Goal: Entertainment & Leisure: Consume media (video, audio)

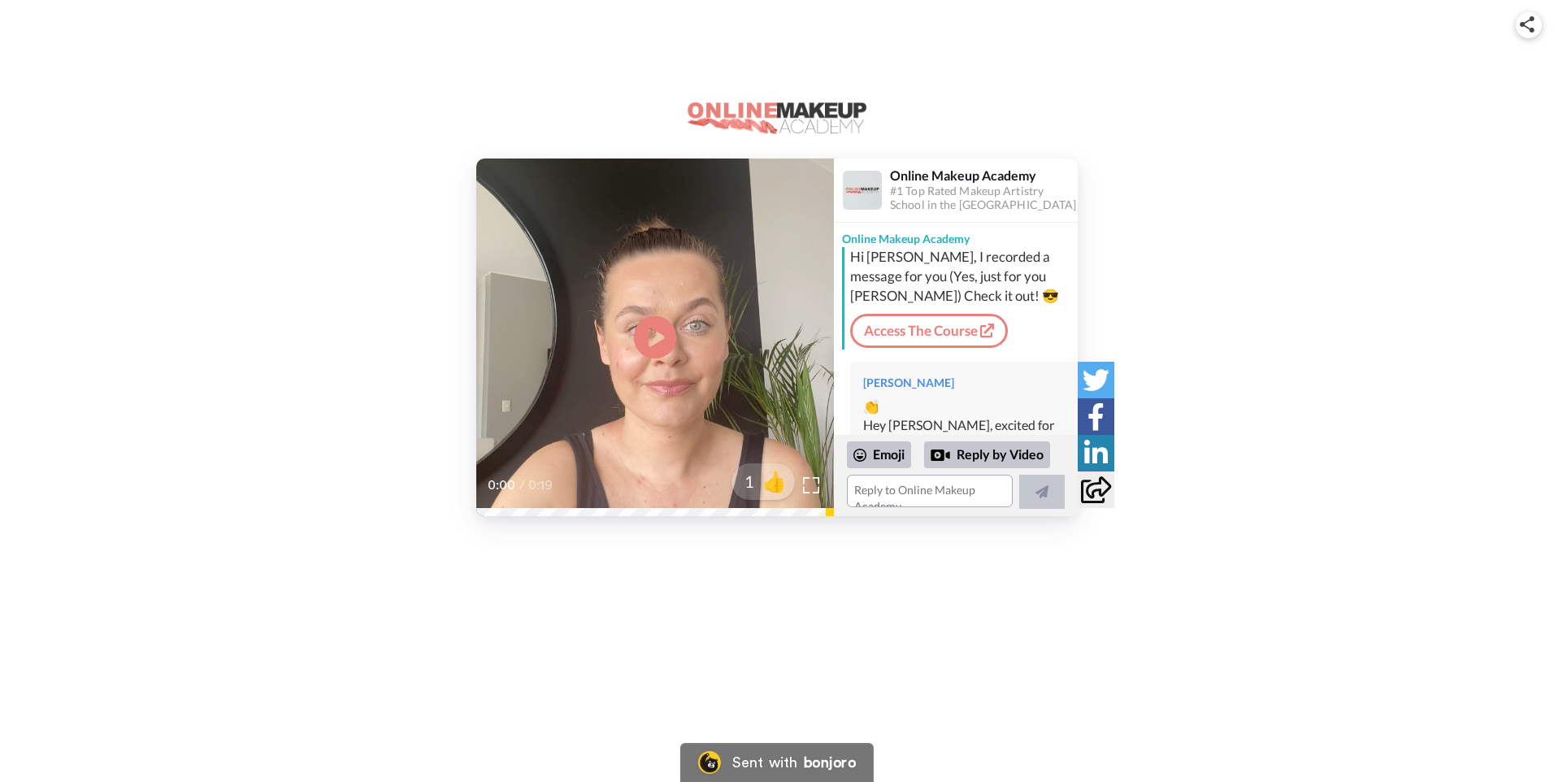
click at [669, 344] on icon at bounding box center [655, 336] width 43 height 43
click at [605, 506] on div "0:03 / 0:19" at bounding box center [655, 491] width 358 height 34
click at [668, 373] on div "Play/Pause 0:03 / 0:19" at bounding box center [655, 337] width 358 height 358
click at [653, 353] on icon at bounding box center [655, 336] width 43 height 43
click at [726, 519] on div "Play/Pause 0:11 / 0:19 1 👍 Online Makeup Academy #1 Top Rated Makeup Artistry S…" at bounding box center [777, 282] width 1554 height 565
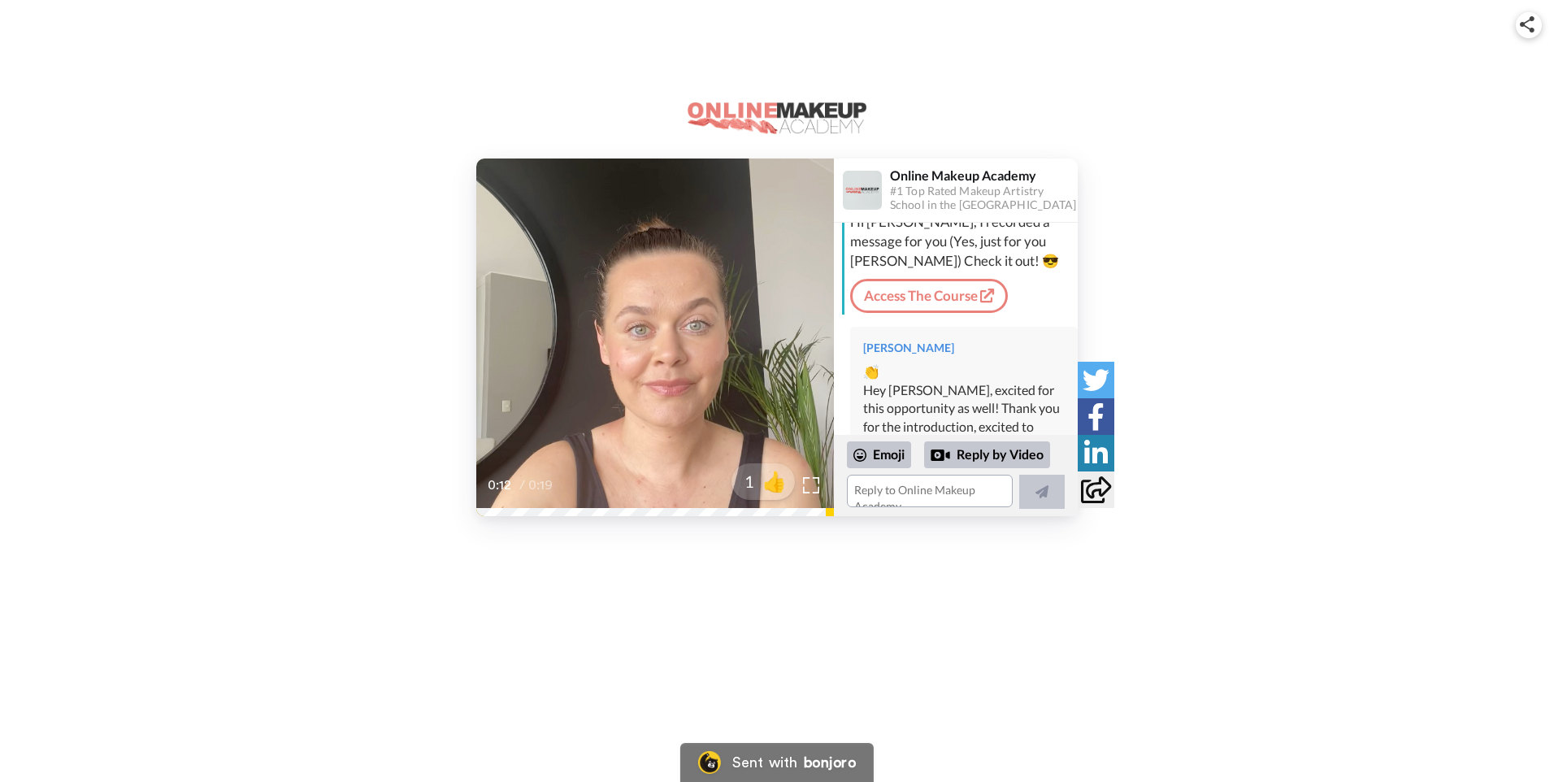
scroll to position [131, 0]
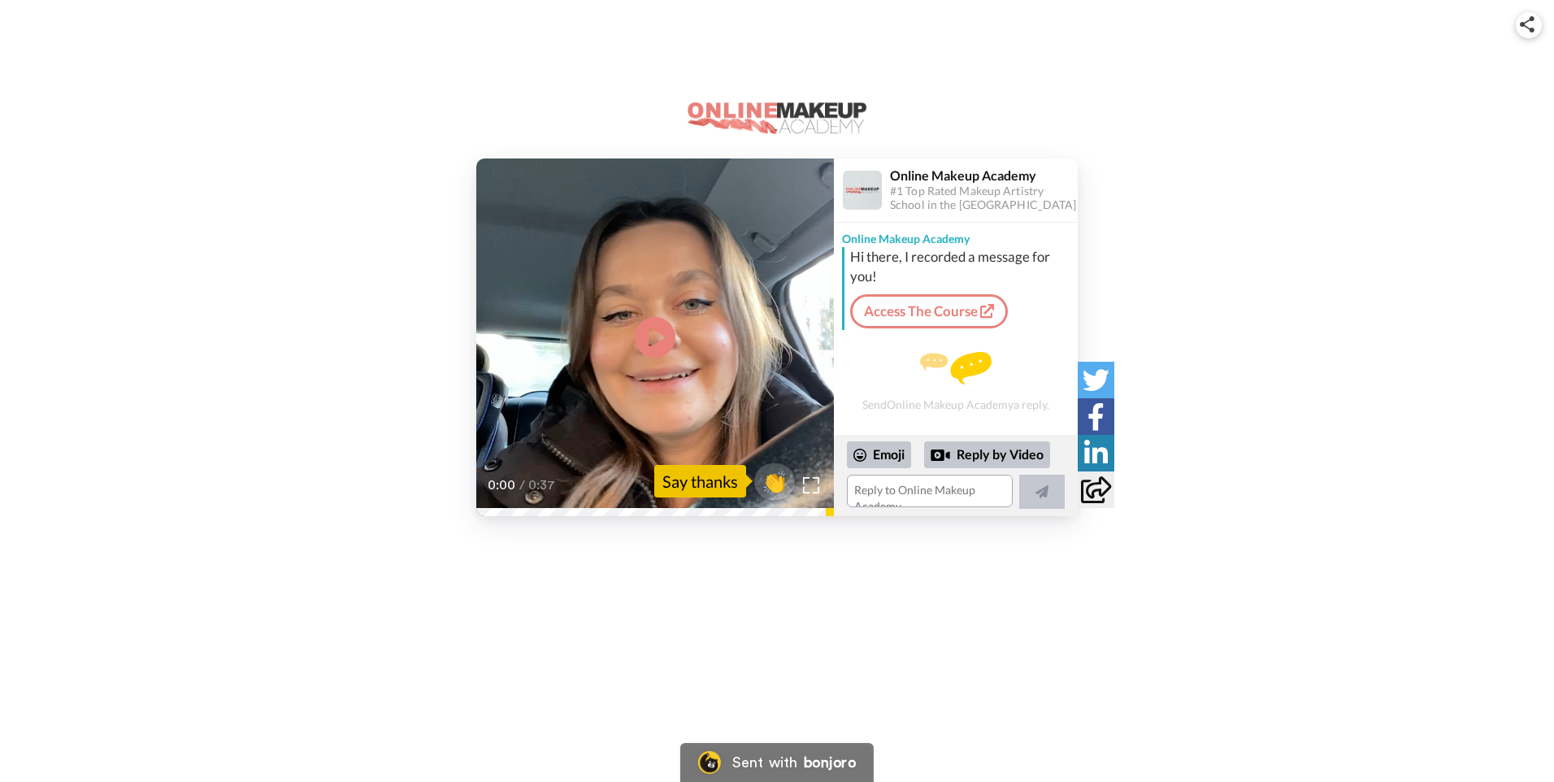
click at [728, 337] on video at bounding box center [655, 337] width 358 height 358
click at [513, 507] on div "0:00 / 0:37" at bounding box center [655, 491] width 358 height 34
click at [573, 420] on video at bounding box center [655, 337] width 358 height 358
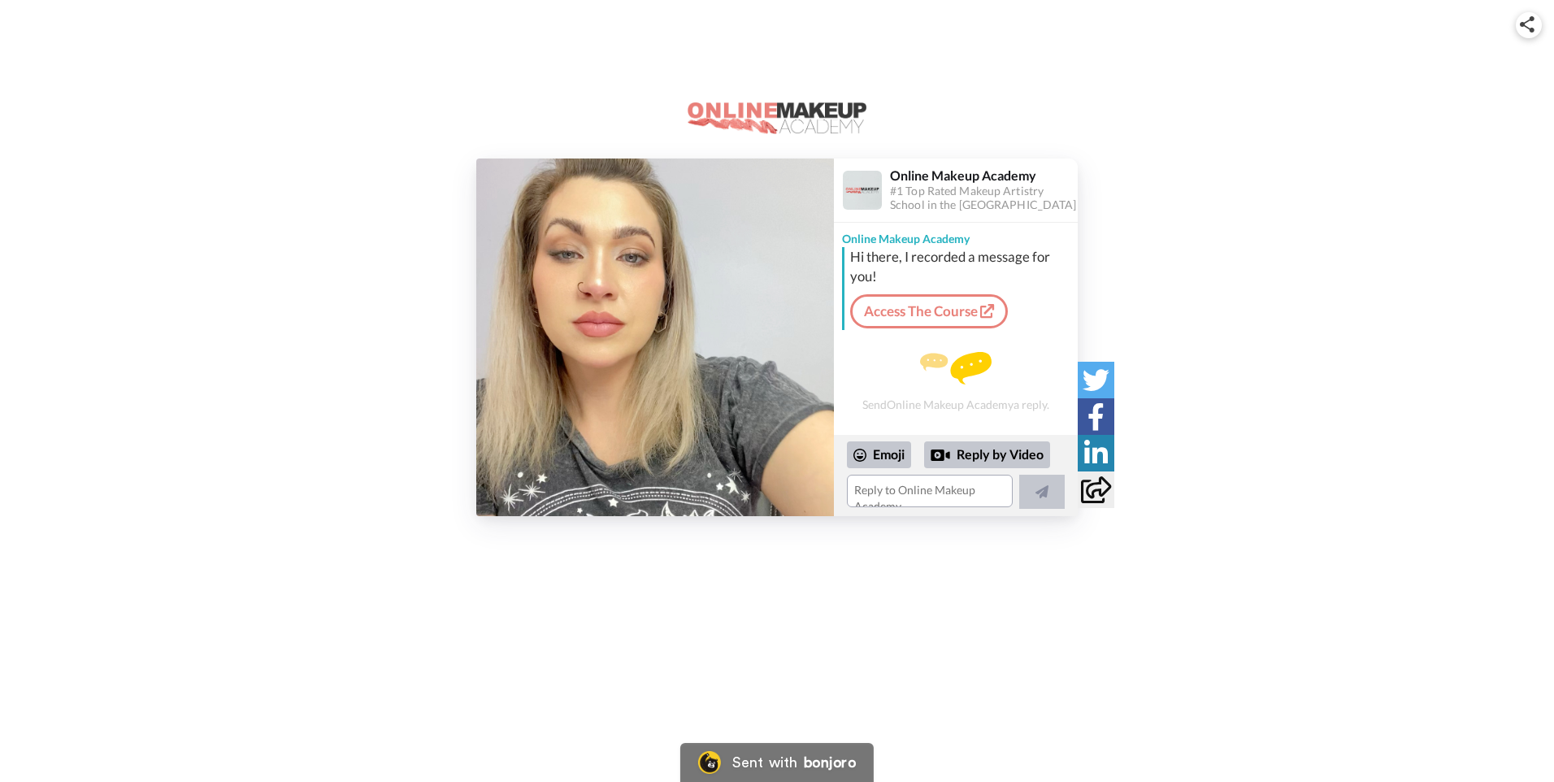
click at [639, 332] on img at bounding box center [655, 337] width 358 height 358
click at [611, 519] on div "Play/Pause 0:36 / 2:20 👏 Say thanks Online Makeup Academy #1 Top Rated Makeup A…" at bounding box center [777, 282] width 1554 height 565
